Goal: Task Accomplishment & Management: Use online tool/utility

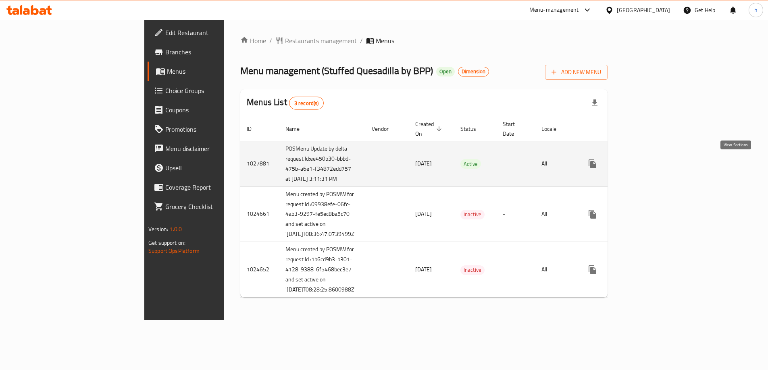
click at [654, 164] on icon "enhanced table" at bounding box center [650, 163] width 7 height 7
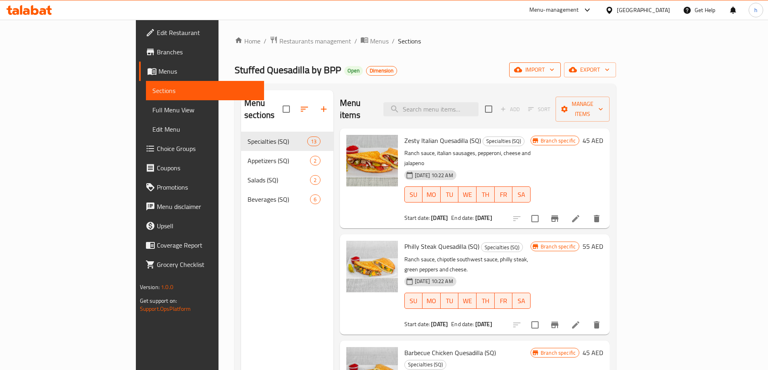
click at [554, 69] on span "import" at bounding box center [535, 70] width 39 height 10
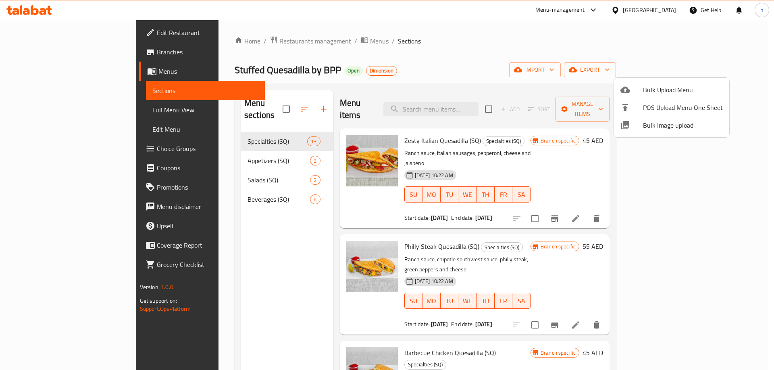
click at [668, 69] on div at bounding box center [387, 185] width 774 height 370
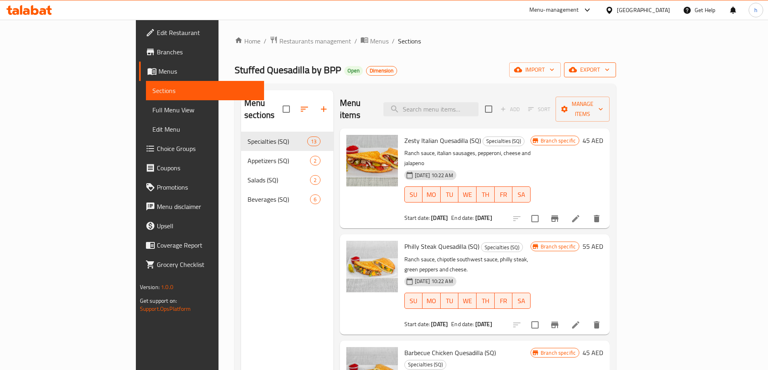
click at [577, 72] on icon "button" at bounding box center [573, 69] width 8 height 5
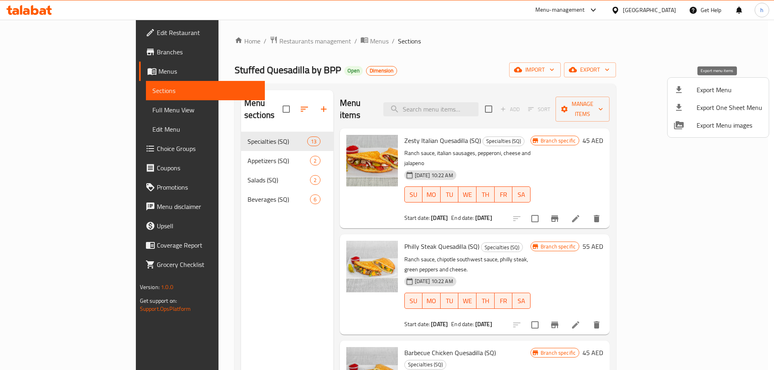
click at [695, 87] on div at bounding box center [685, 90] width 23 height 10
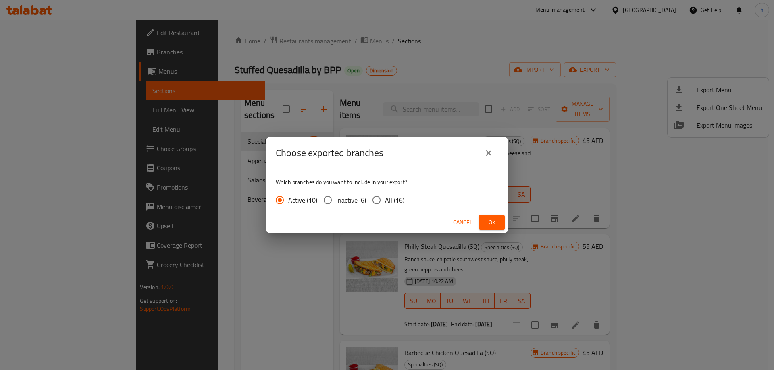
click at [395, 196] on span "All (16)" at bounding box center [394, 201] width 19 height 10
click at [385, 196] on input "All (16)" at bounding box center [376, 200] width 17 height 17
radio input "true"
click at [484, 223] on button "Ok" at bounding box center [492, 222] width 26 height 15
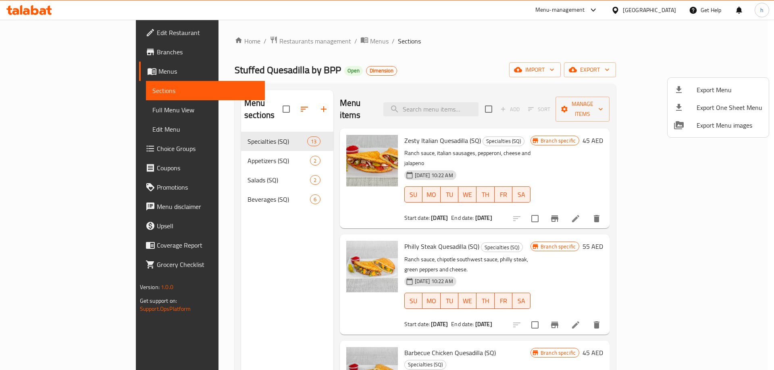
click at [564, 51] on div at bounding box center [387, 185] width 774 height 370
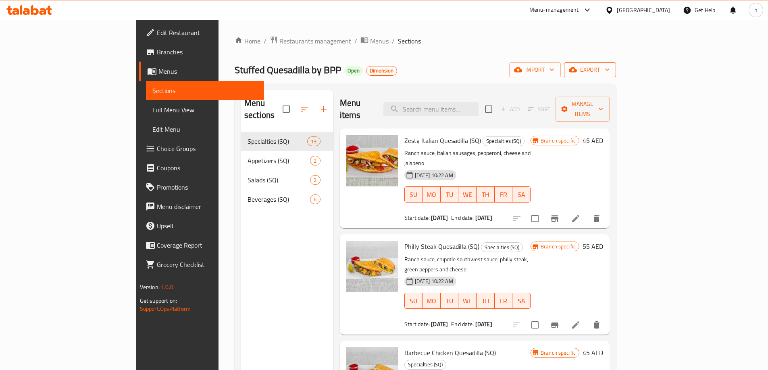
click at [609, 73] on span "export" at bounding box center [589, 70] width 39 height 10
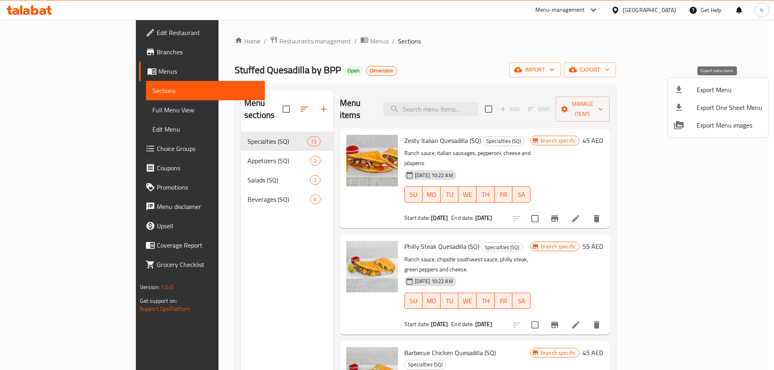
click at [702, 86] on span "Export Menu" at bounding box center [730, 90] width 66 height 10
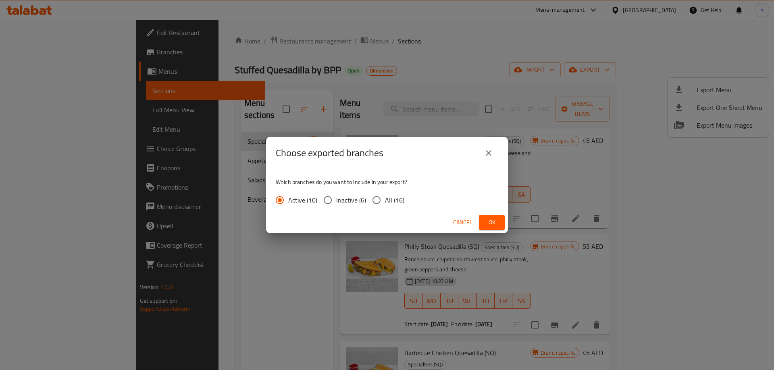
click at [392, 202] on span "All (16)" at bounding box center [394, 201] width 19 height 10
click at [385, 202] on input "All (16)" at bounding box center [376, 200] width 17 height 17
radio input "true"
click at [499, 222] on button "Ok" at bounding box center [492, 222] width 26 height 15
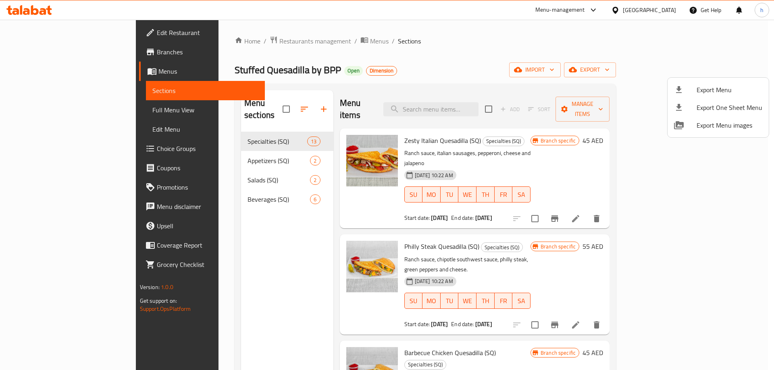
click at [38, 55] on div at bounding box center [387, 185] width 774 height 370
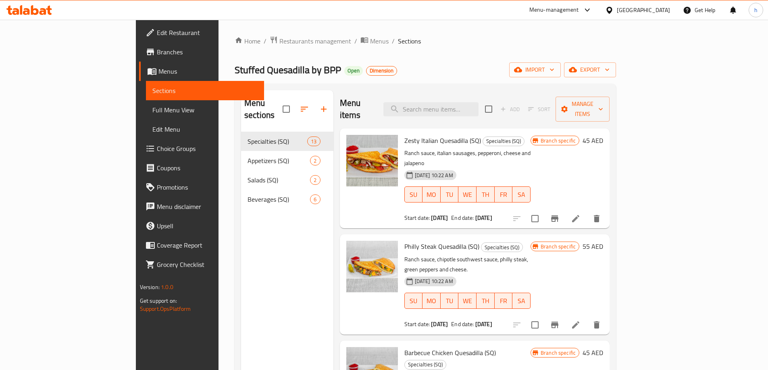
click at [157, 53] on span "Branches" at bounding box center [207, 52] width 101 height 10
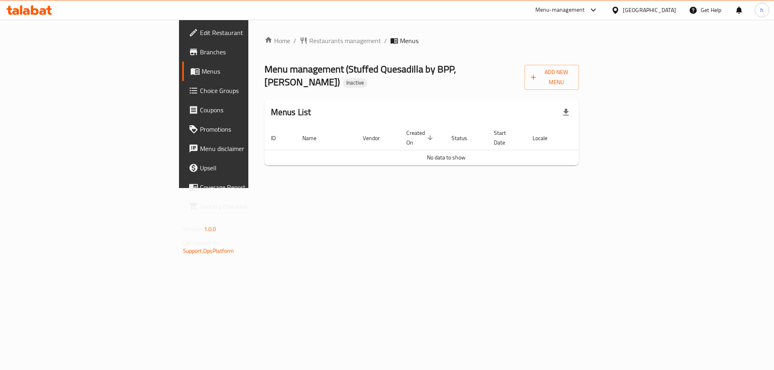
click at [200, 56] on span "Branches" at bounding box center [251, 52] width 102 height 10
click at [579, 77] on button "Add New Menu" at bounding box center [551, 77] width 55 height 25
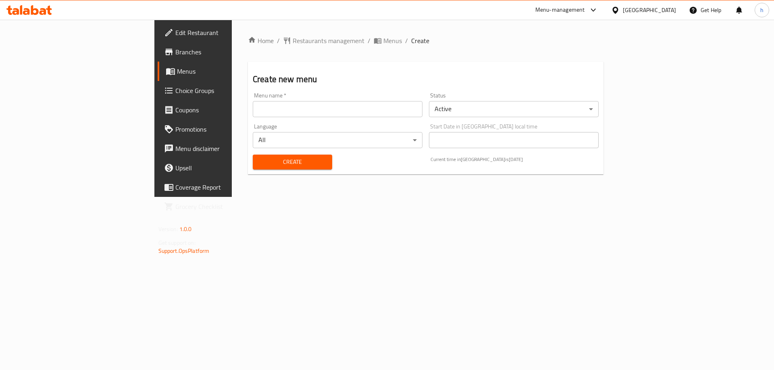
click at [253, 110] on input "text" at bounding box center [338, 109] width 170 height 16
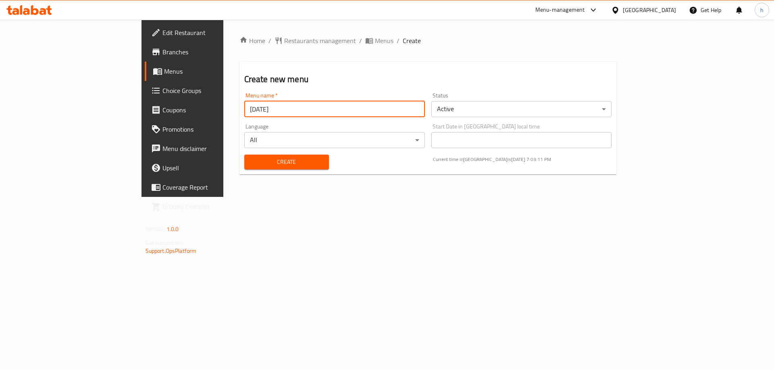
type input "10/10/2025"
click at [251, 163] on span "Create" at bounding box center [287, 162] width 72 height 10
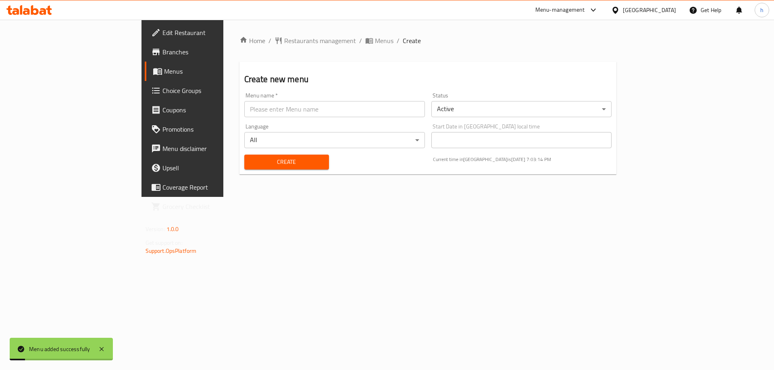
click at [164, 75] on span "Menus" at bounding box center [214, 72] width 100 height 10
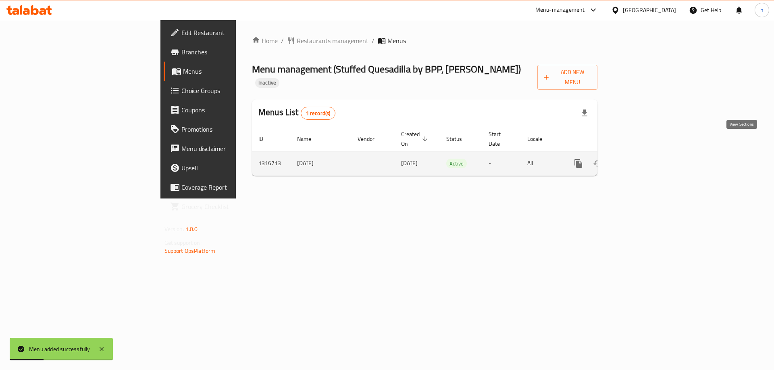
click at [646, 154] on link "enhanced table" at bounding box center [636, 163] width 19 height 19
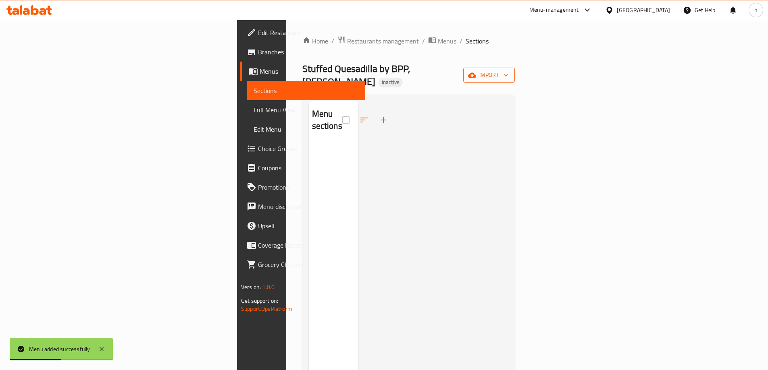
click at [515, 77] on button "import" at bounding box center [489, 75] width 52 height 15
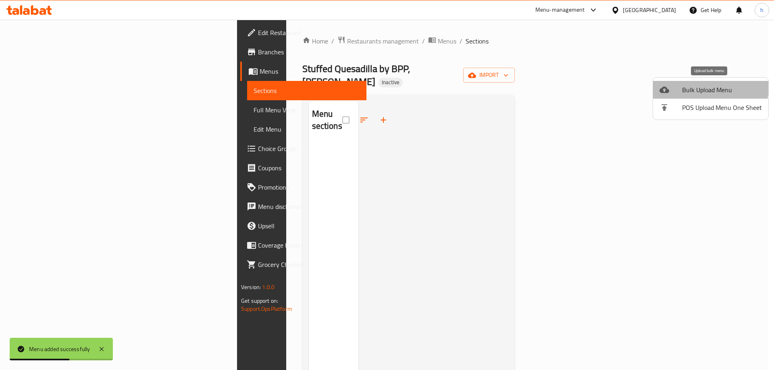
click at [704, 87] on span "Bulk Upload Menu" at bounding box center [722, 90] width 80 height 10
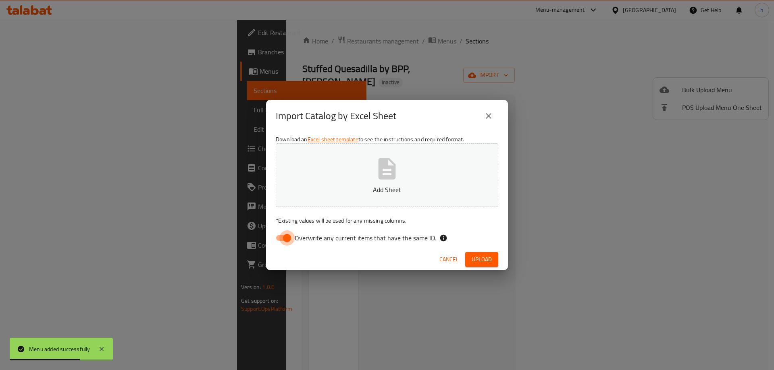
click at [281, 242] on input "Overwrite any current items that have the same ID." at bounding box center [287, 238] width 46 height 15
checkbox input "false"
click at [485, 50] on div "Import Catalog by Excel Sheet Download an Excel sheet template to see the instr…" at bounding box center [387, 185] width 774 height 370
click at [480, 261] on span "Upload" at bounding box center [482, 260] width 20 height 10
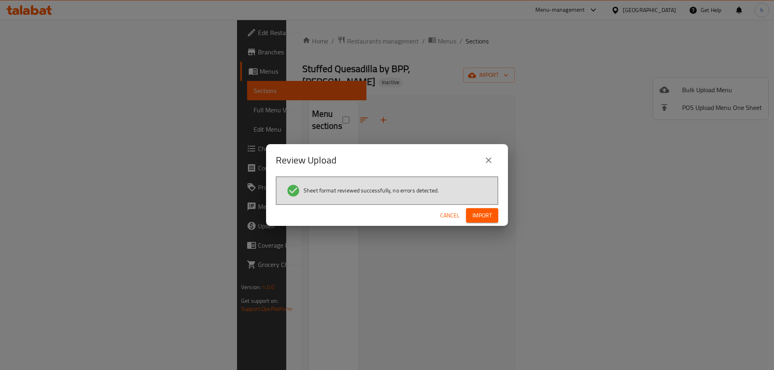
click at [490, 217] on span "Import" at bounding box center [481, 216] width 19 height 10
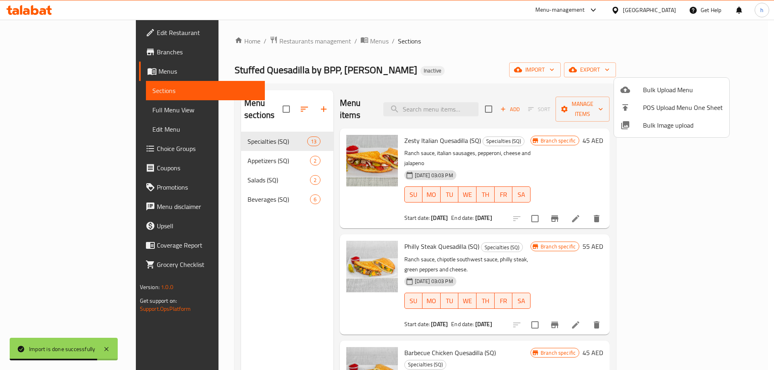
click at [367, 59] on div at bounding box center [387, 185] width 774 height 370
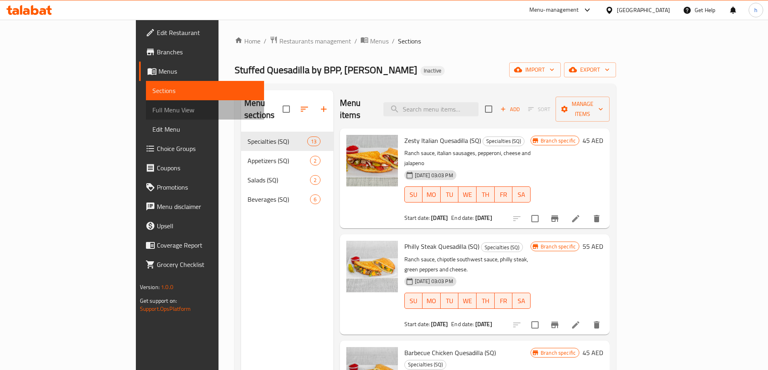
click at [152, 111] on span "Full Menu View" at bounding box center [204, 110] width 105 height 10
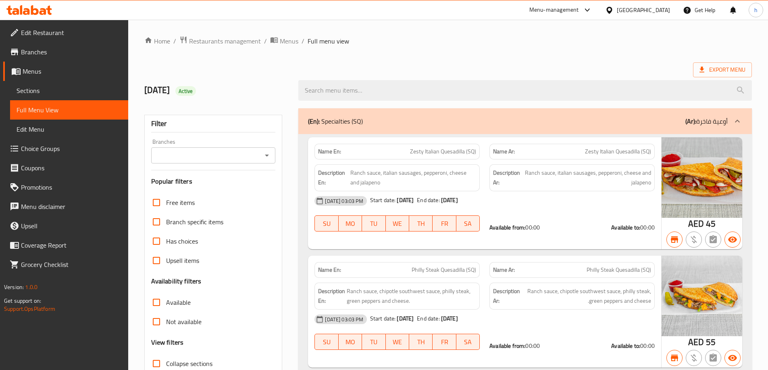
scroll to position [202, 0]
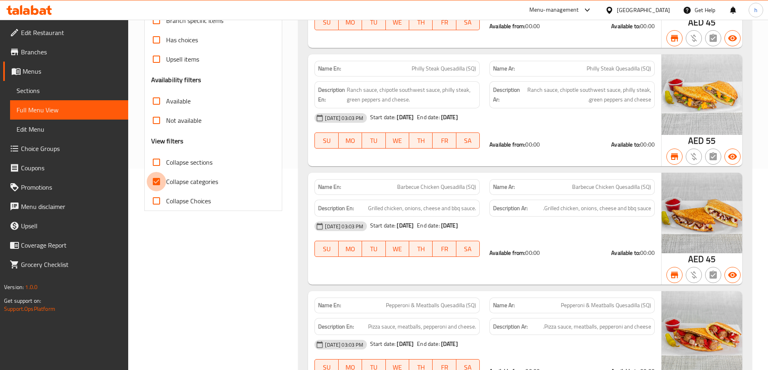
click at [164, 179] on input "Collapse categories" at bounding box center [156, 181] width 19 height 19
checkbox input "false"
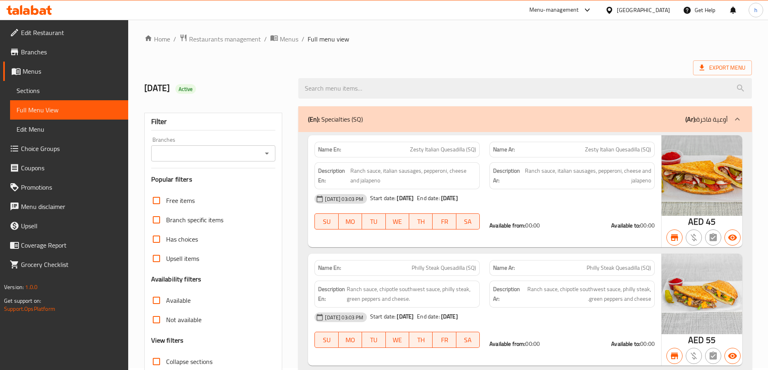
scroll to position [0, 0]
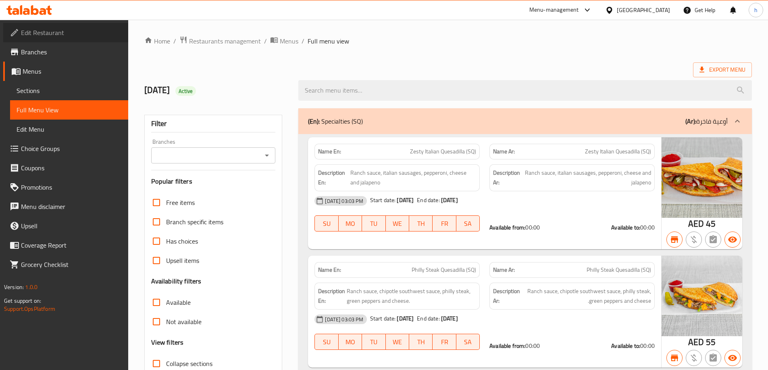
click at [42, 36] on span "Edit Restaurant" at bounding box center [71, 33] width 101 height 10
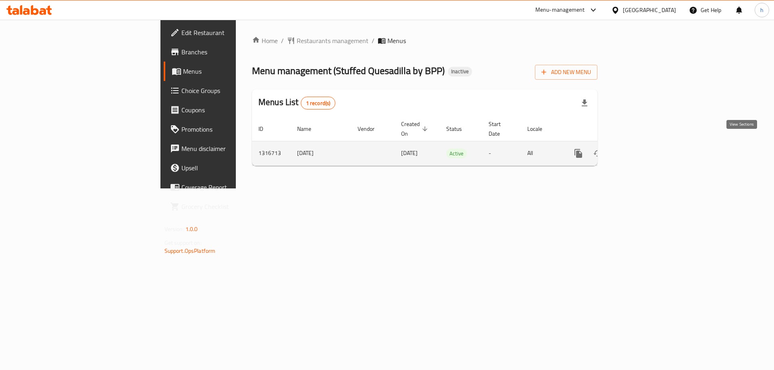
click at [641, 149] on icon "enhanced table" at bounding box center [637, 154] width 10 height 10
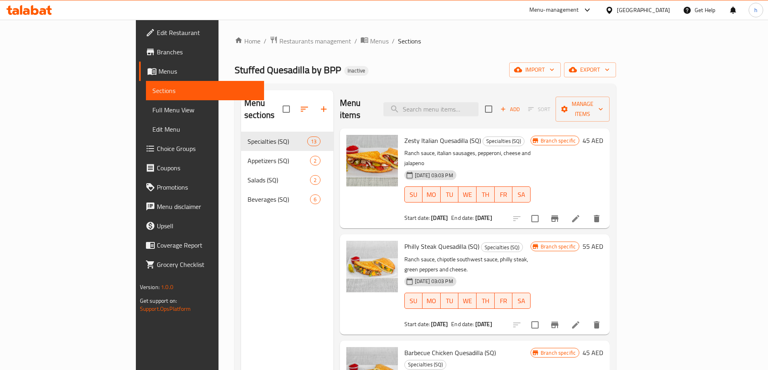
click at [157, 37] on span "Edit Restaurant" at bounding box center [207, 33] width 101 height 10
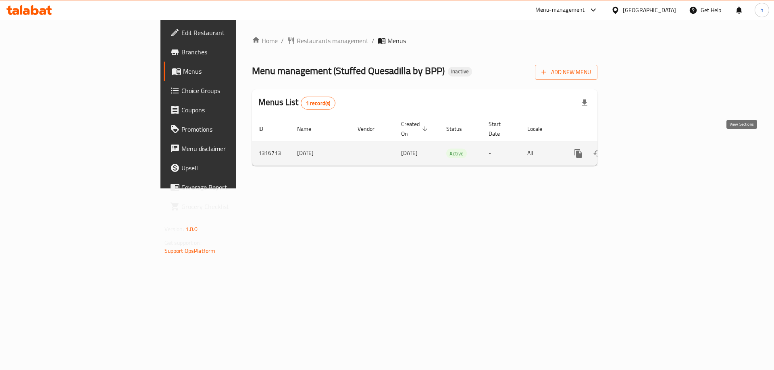
click at [641, 149] on icon "enhanced table" at bounding box center [637, 154] width 10 height 10
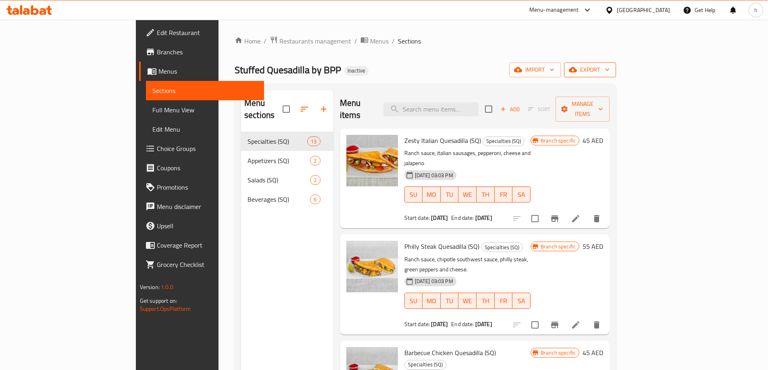
click at [609, 70] on span "export" at bounding box center [589, 70] width 39 height 10
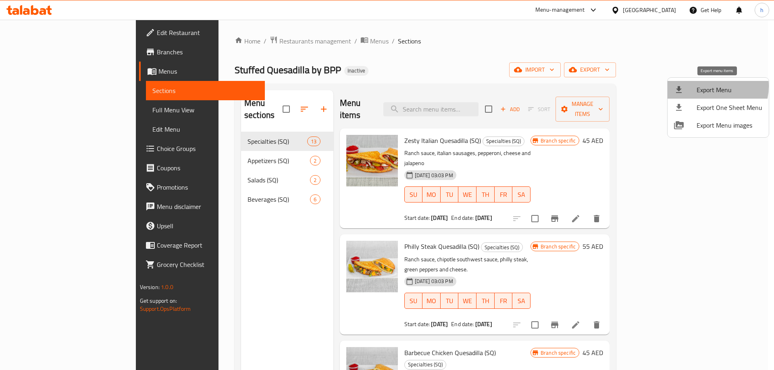
click at [705, 86] on span "Export Menu" at bounding box center [730, 90] width 66 height 10
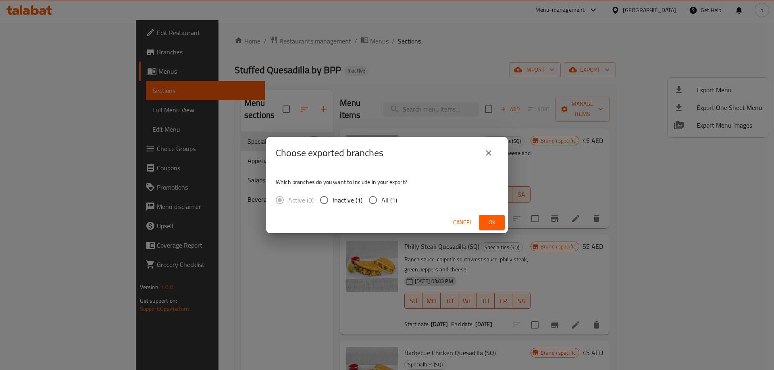
click at [381, 193] on input "All (1)" at bounding box center [372, 200] width 17 height 17
radio input "true"
click at [484, 220] on button "Ok" at bounding box center [492, 222] width 26 height 15
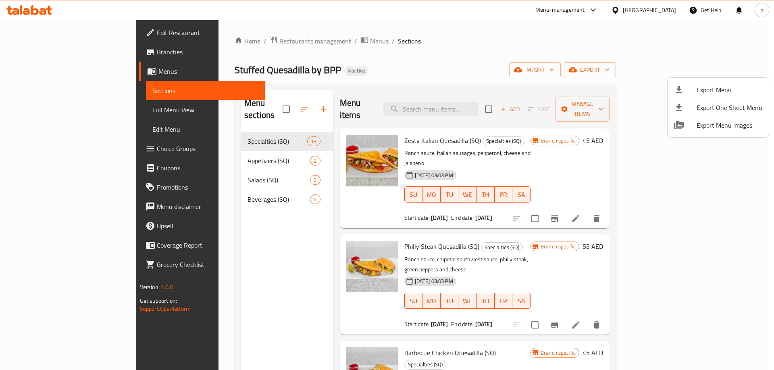
click at [140, 206] on div at bounding box center [387, 185] width 774 height 370
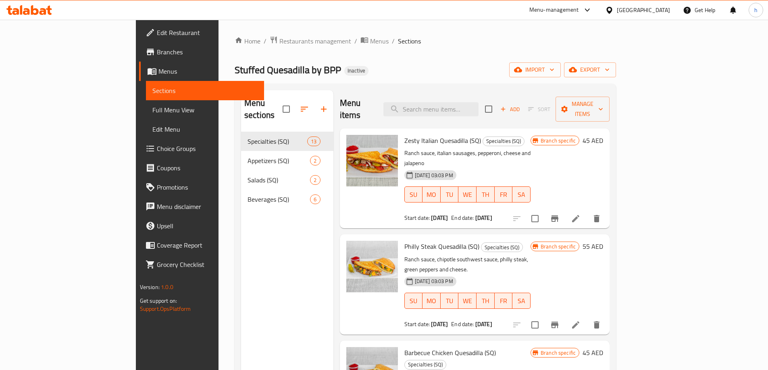
click at [157, 30] on span "Edit Restaurant" at bounding box center [207, 33] width 101 height 10
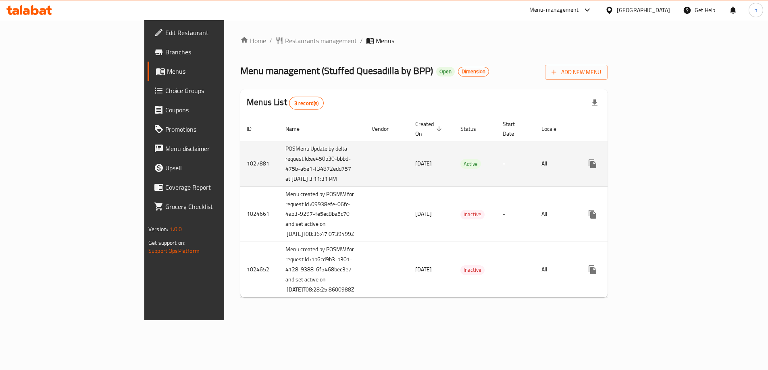
click at [655, 164] on icon "enhanced table" at bounding box center [651, 164] width 10 height 10
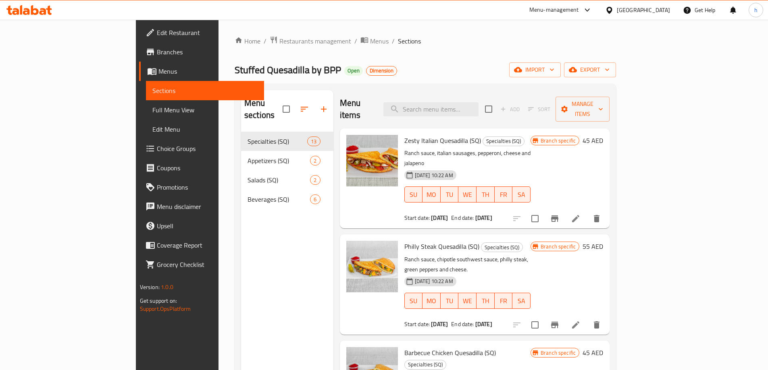
click at [157, 37] on span "Edit Restaurant" at bounding box center [207, 33] width 101 height 10
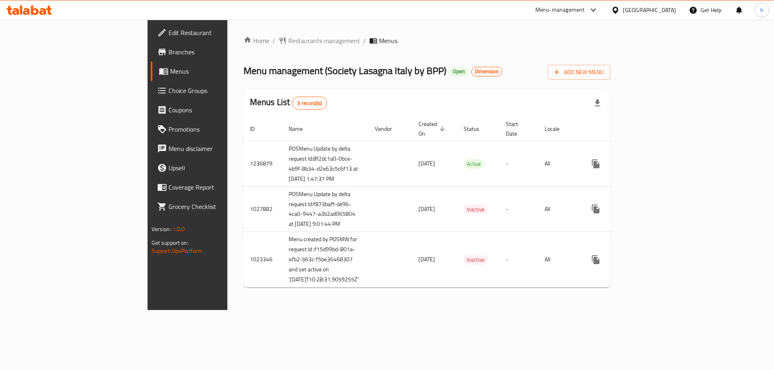
click at [168, 50] on span "Branches" at bounding box center [219, 52] width 102 height 10
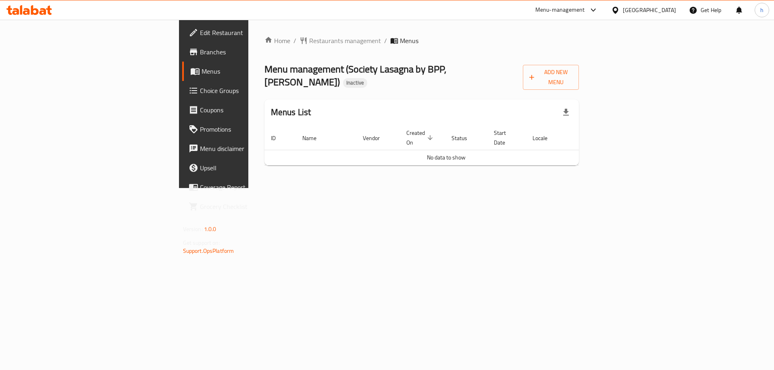
click at [248, 188] on div "Home / Restaurants management / Menus Menu management ( Society Lasagna by BPP,…" at bounding box center [421, 104] width 347 height 168
click at [200, 56] on span "Branches" at bounding box center [251, 52] width 102 height 10
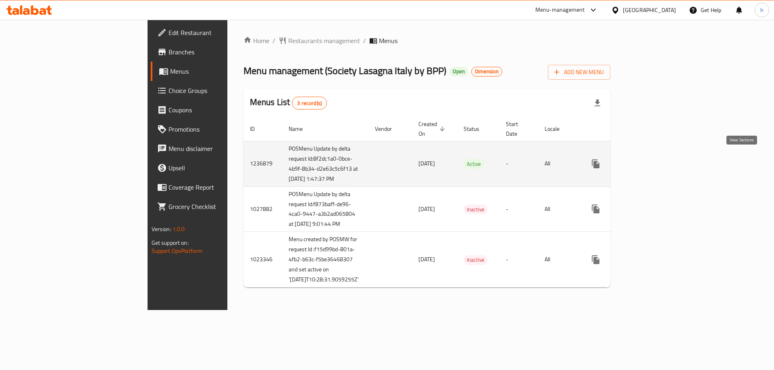
click at [664, 160] on link "enhanced table" at bounding box center [653, 163] width 19 height 19
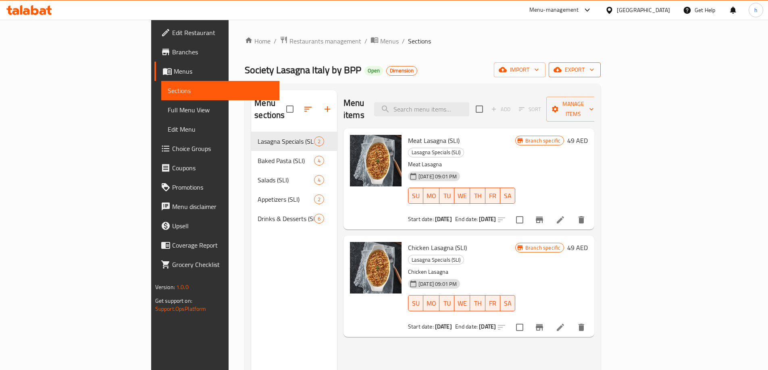
click at [562, 73] on icon "button" at bounding box center [557, 70] width 8 height 8
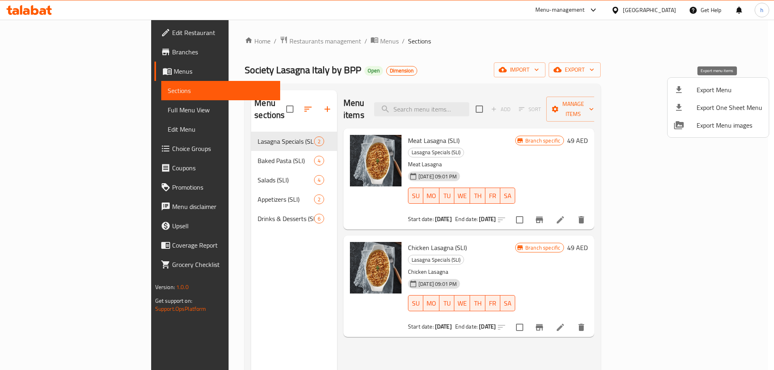
click at [700, 89] on span "Export Menu" at bounding box center [730, 90] width 66 height 10
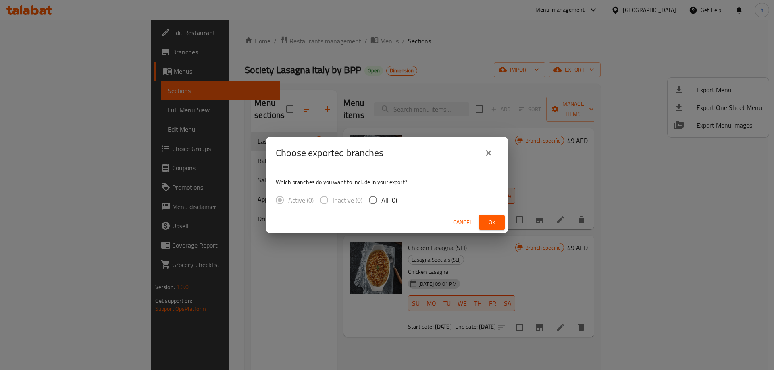
click at [382, 196] on span "All (0)" at bounding box center [389, 201] width 16 height 10
click at [381, 196] on input "All (0)" at bounding box center [372, 200] width 17 height 17
radio input "true"
click at [489, 225] on span "Ok" at bounding box center [491, 223] width 13 height 10
click at [488, 224] on span "Ok" at bounding box center [491, 223] width 13 height 10
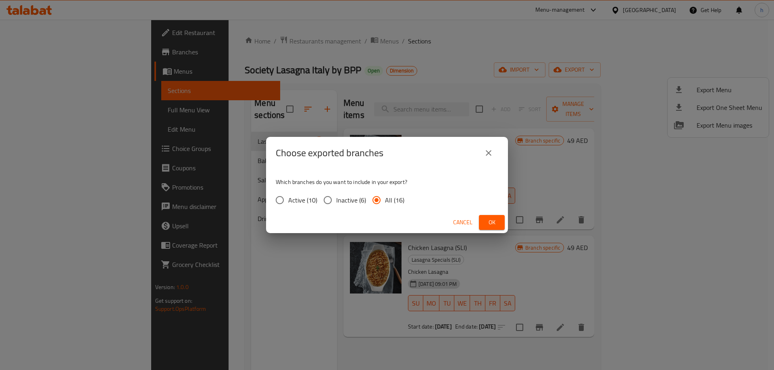
click at [488, 151] on icon "close" at bounding box center [489, 153] width 10 height 10
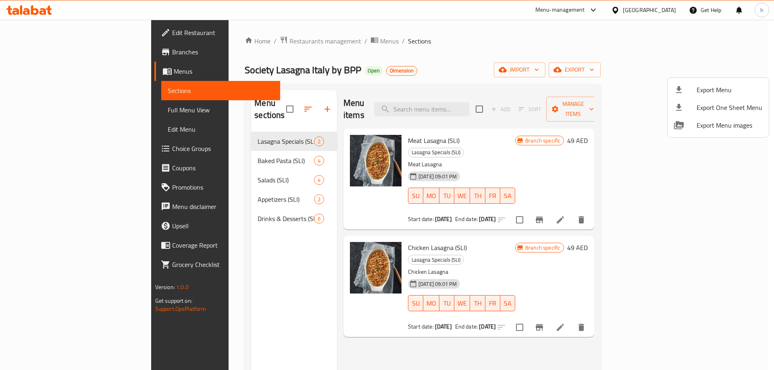
click at [574, 128] on div at bounding box center [387, 185] width 774 height 370
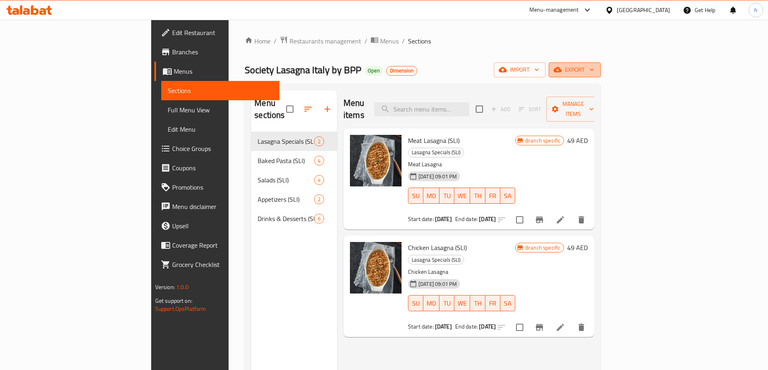
click at [594, 66] on span "export" at bounding box center [574, 70] width 39 height 10
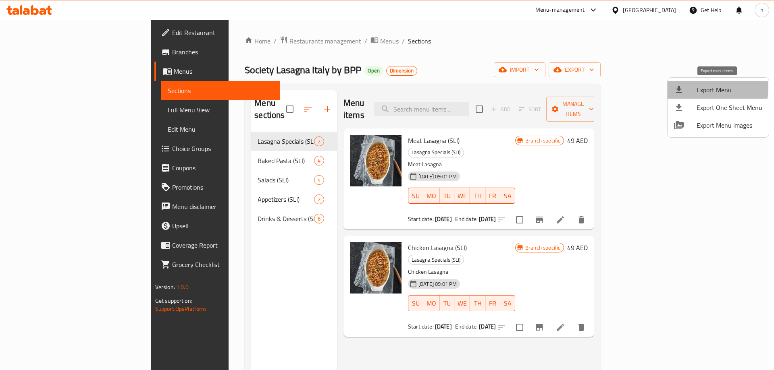
click at [709, 89] on span "Export Menu" at bounding box center [730, 90] width 66 height 10
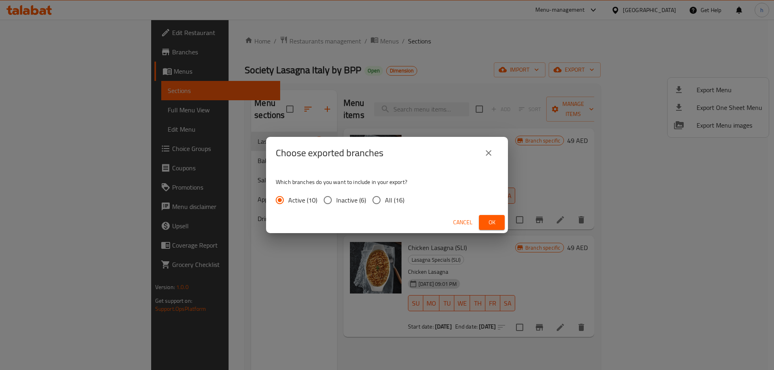
click at [398, 198] on span "All (16)" at bounding box center [394, 201] width 19 height 10
click at [385, 198] on input "All (16)" at bounding box center [376, 200] width 17 height 17
radio input "true"
click at [495, 220] on span "Ok" at bounding box center [491, 223] width 13 height 10
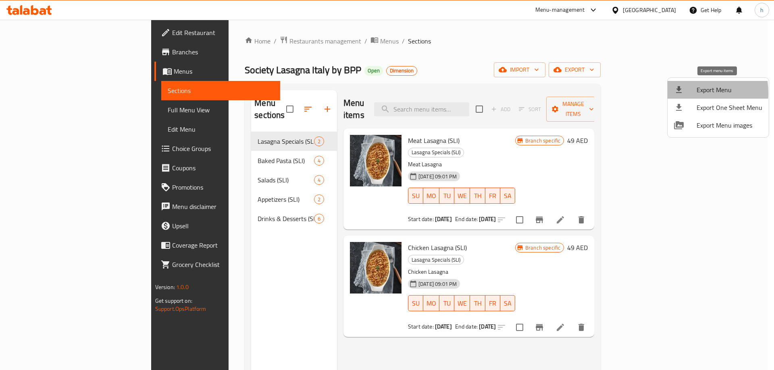
click at [678, 93] on icon at bounding box center [679, 89] width 6 height 7
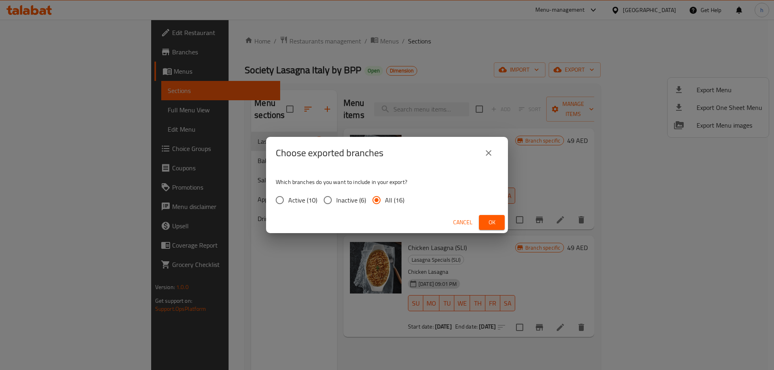
click at [495, 223] on span "Ok" at bounding box center [491, 223] width 13 height 10
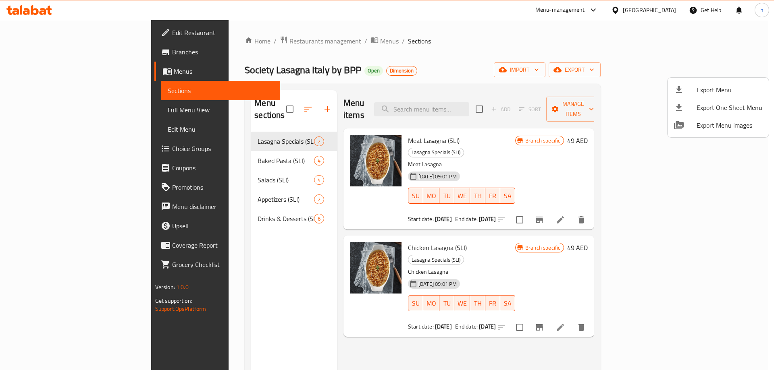
click at [371, 79] on div at bounding box center [387, 185] width 774 height 370
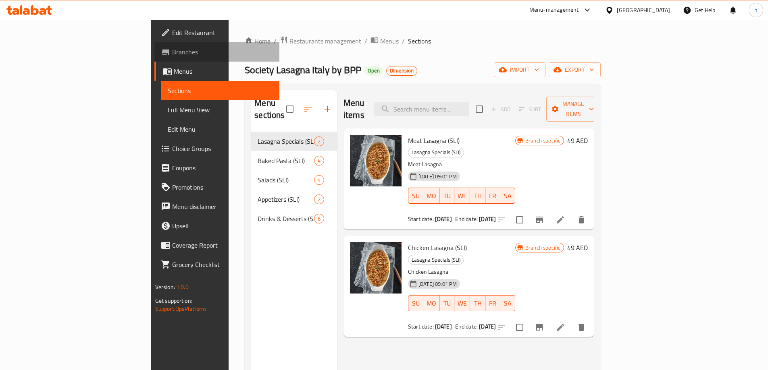
click at [172, 50] on span "Branches" at bounding box center [222, 52] width 101 height 10
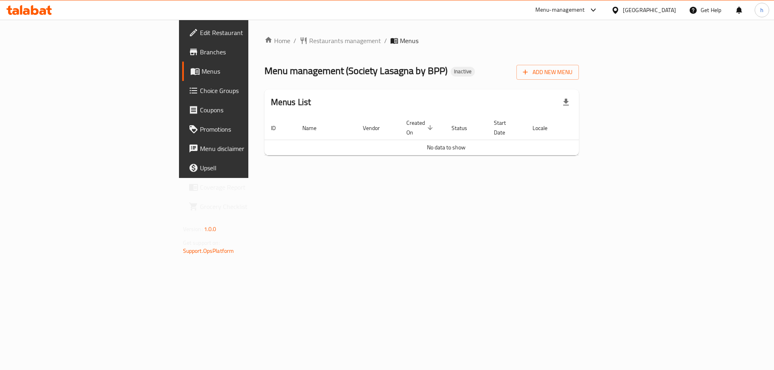
click at [579, 64] on div "Add New Menu" at bounding box center [547, 71] width 62 height 18
click at [529, 71] on icon "button" at bounding box center [525, 72] width 8 height 8
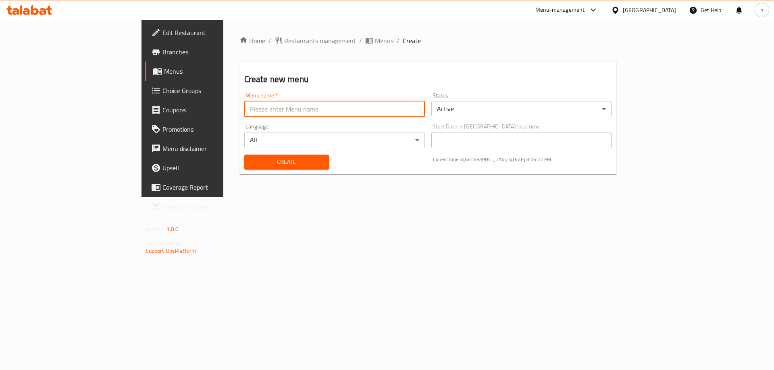
click at [326, 110] on input "text" at bounding box center [334, 109] width 181 height 16
type input "[DATE]"
click at [251, 160] on span "Create" at bounding box center [287, 162] width 72 height 10
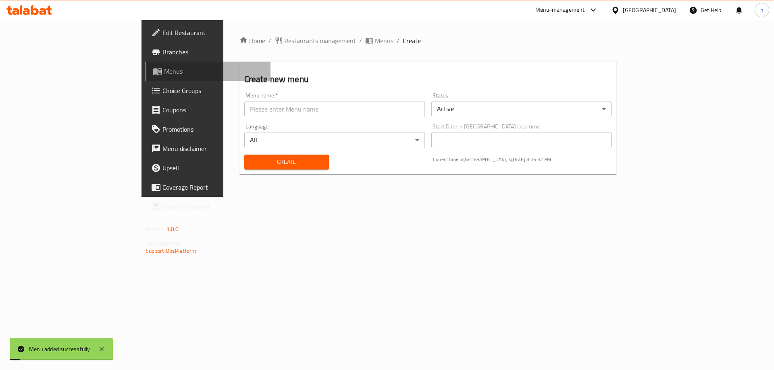
click at [164, 73] on span "Menus" at bounding box center [214, 72] width 100 height 10
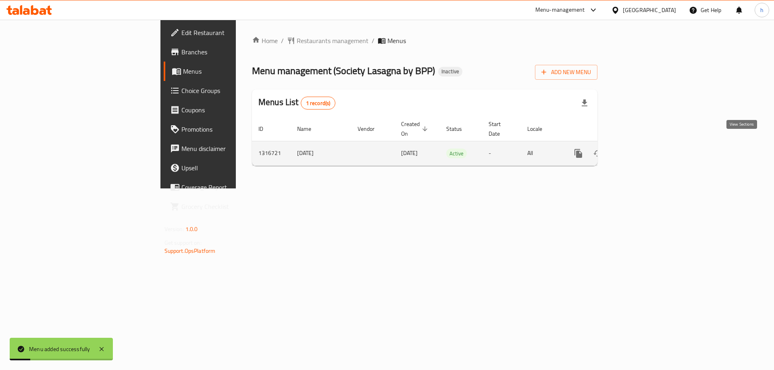
click at [640, 150] on icon "enhanced table" at bounding box center [636, 153] width 7 height 7
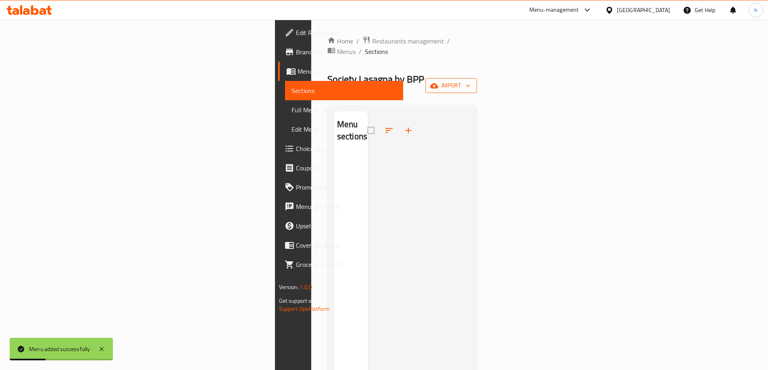
click at [470, 81] on span "import" at bounding box center [451, 86] width 39 height 10
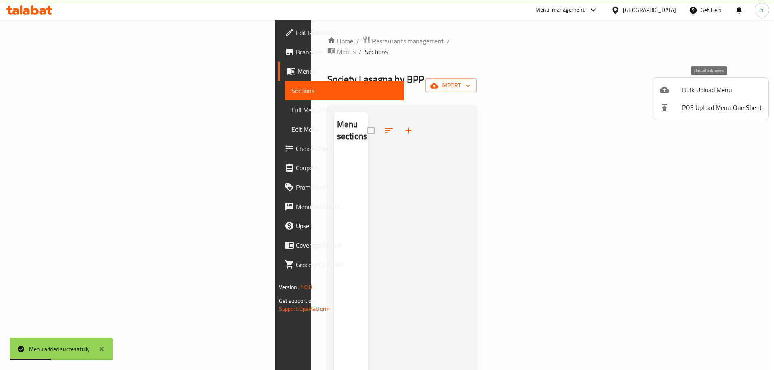
click at [705, 85] on span "Bulk Upload Menu" at bounding box center [722, 90] width 80 height 10
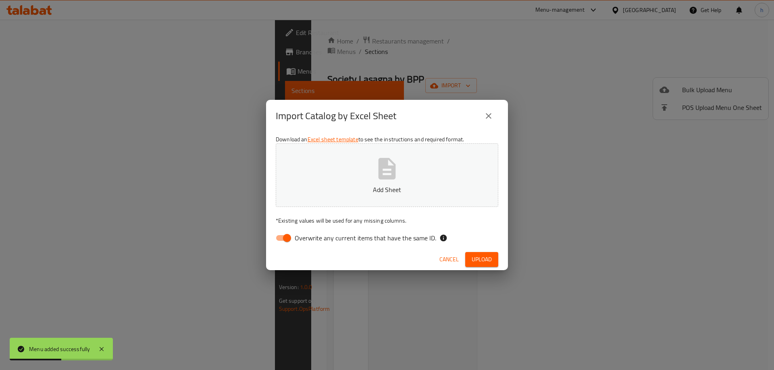
click at [285, 244] on input "Overwrite any current items that have the same ID." at bounding box center [287, 238] width 46 height 15
checkbox input "false"
click at [492, 262] on button "Upload" at bounding box center [481, 259] width 33 height 15
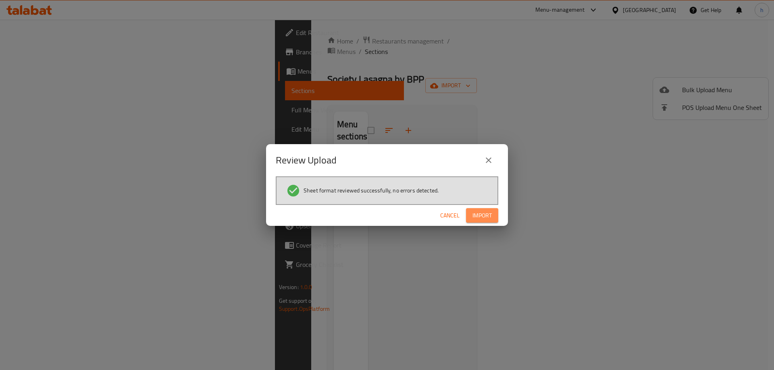
click at [474, 223] on button "Import" at bounding box center [482, 215] width 32 height 15
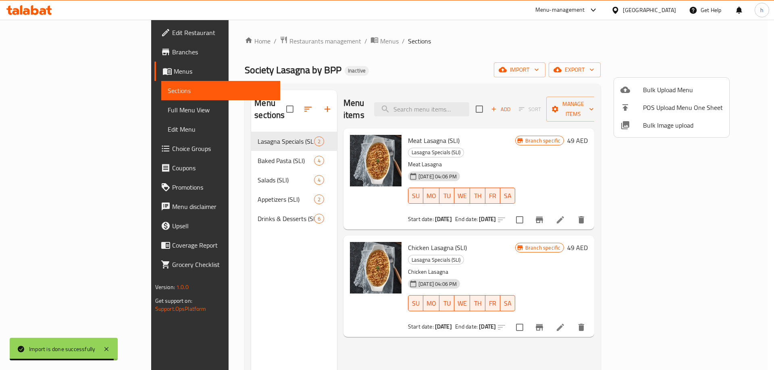
click at [51, 112] on div at bounding box center [387, 185] width 774 height 370
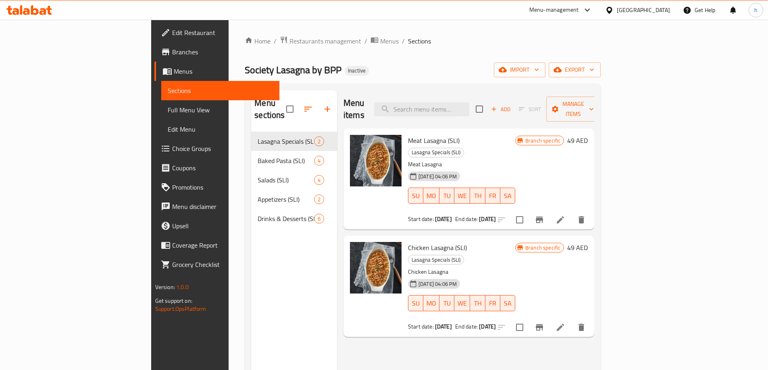
click at [168, 112] on span "Full Menu View" at bounding box center [220, 110] width 105 height 10
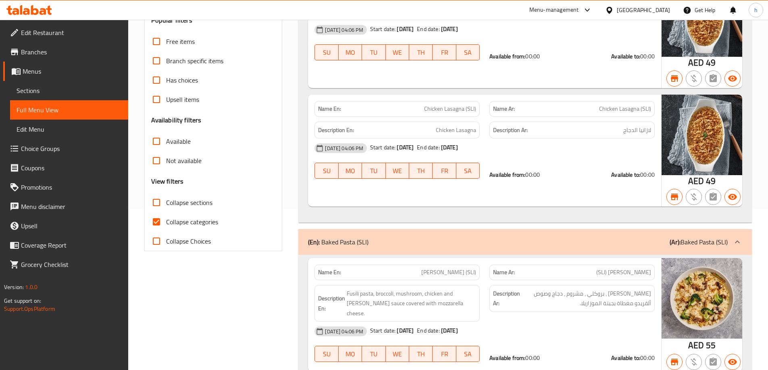
click at [170, 220] on span "Collapse categories" at bounding box center [192, 222] width 52 height 10
click at [166, 220] on input "Collapse categories" at bounding box center [156, 221] width 19 height 19
checkbox input "false"
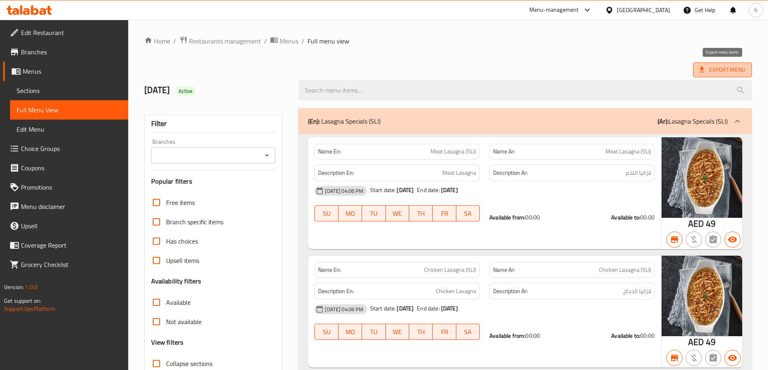
click at [737, 65] on span "Export Menu" at bounding box center [722, 70] width 46 height 10
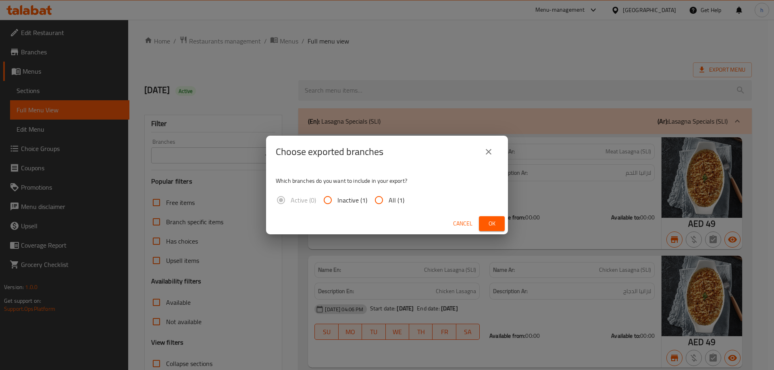
click at [390, 199] on span "All (1)" at bounding box center [397, 201] width 16 height 10
click at [389, 199] on input "All (1)" at bounding box center [378, 200] width 19 height 19
radio input "true"
click at [494, 222] on span "Ok" at bounding box center [491, 224] width 13 height 10
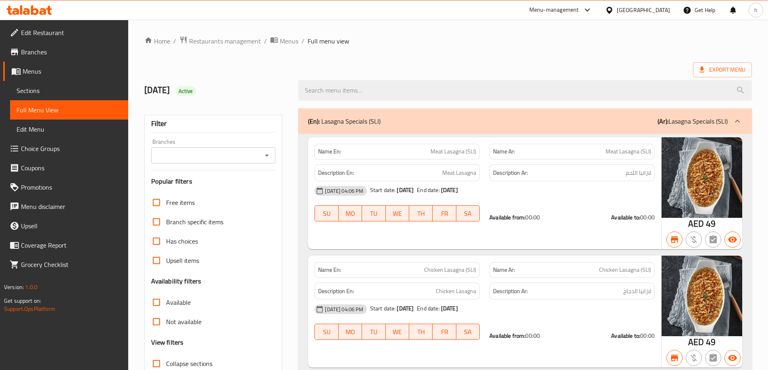
click at [175, 67] on div "Export Menu" at bounding box center [447, 69] width 607 height 15
click at [38, 54] on span "Branches" at bounding box center [71, 52] width 101 height 10
